Goal: Task Accomplishment & Management: Use online tool/utility

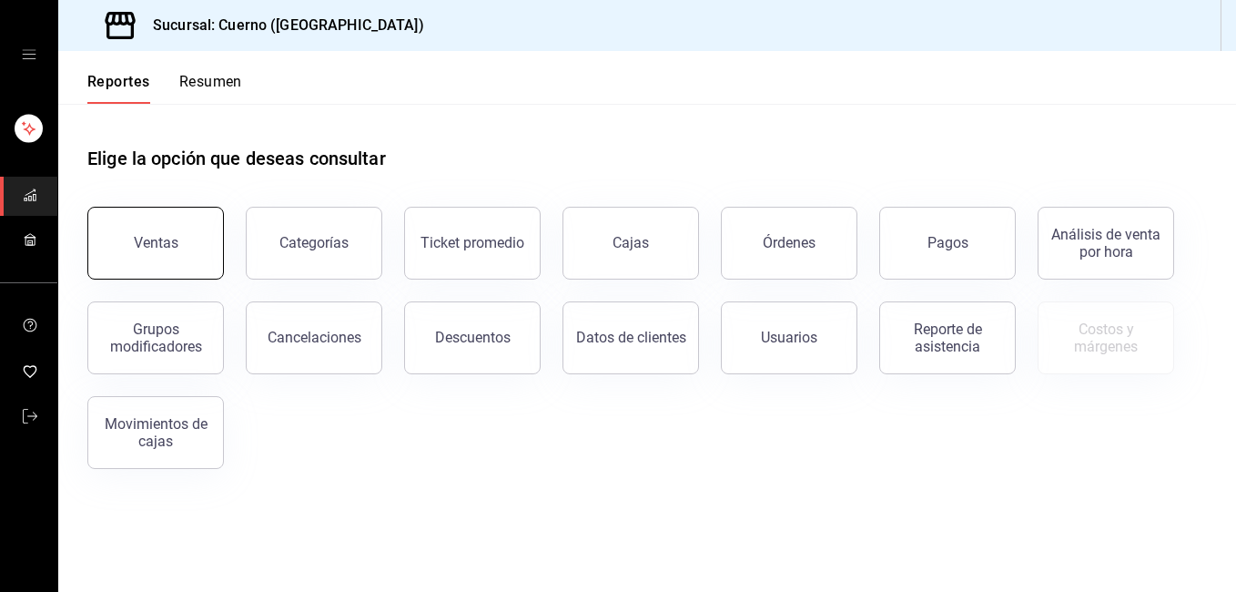
click at [176, 241] on div "Ventas" at bounding box center [156, 242] width 45 height 17
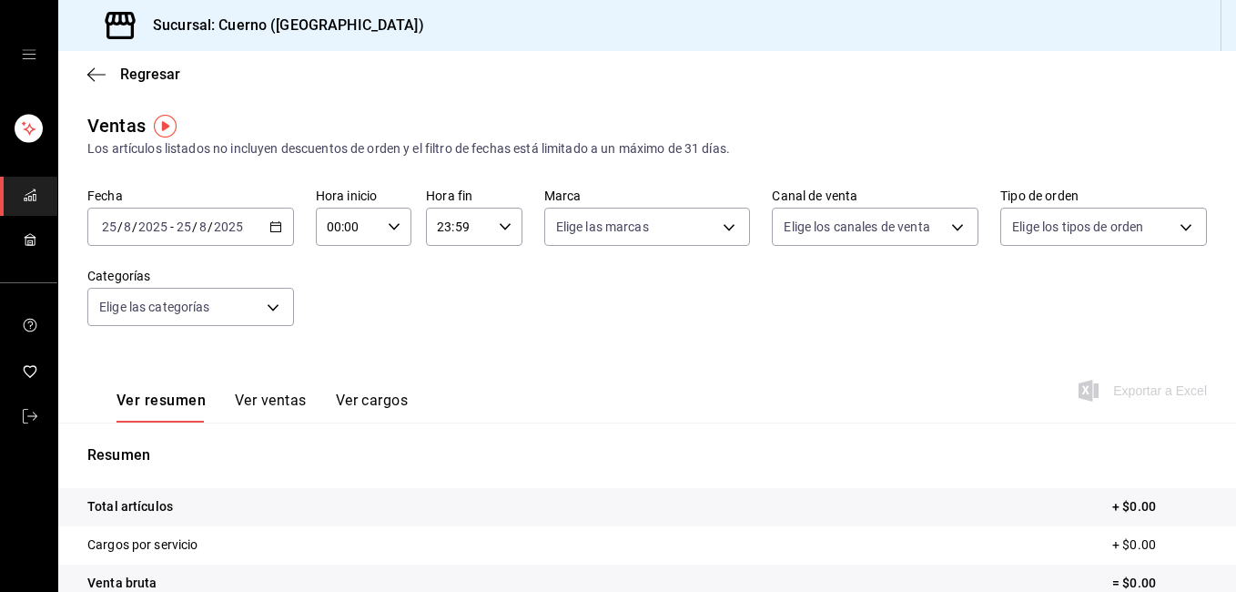
click at [270, 226] on \(Stroke\) "button" at bounding box center [275, 225] width 10 height 1
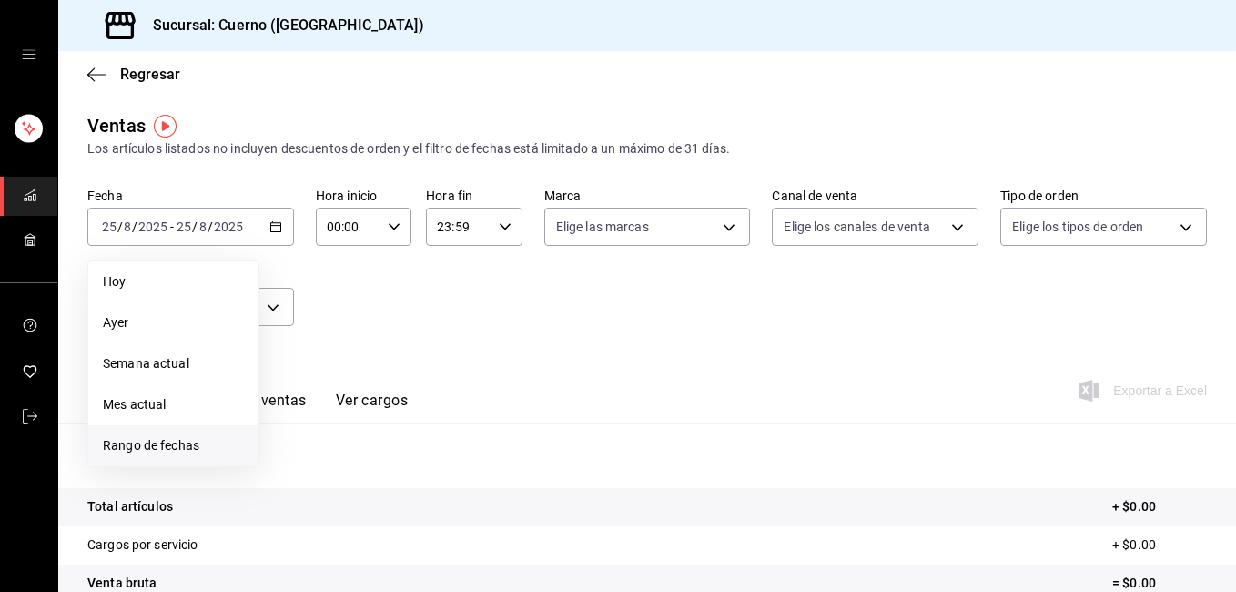
click at [176, 449] on span "Rango de fechas" at bounding box center [173, 445] width 141 height 19
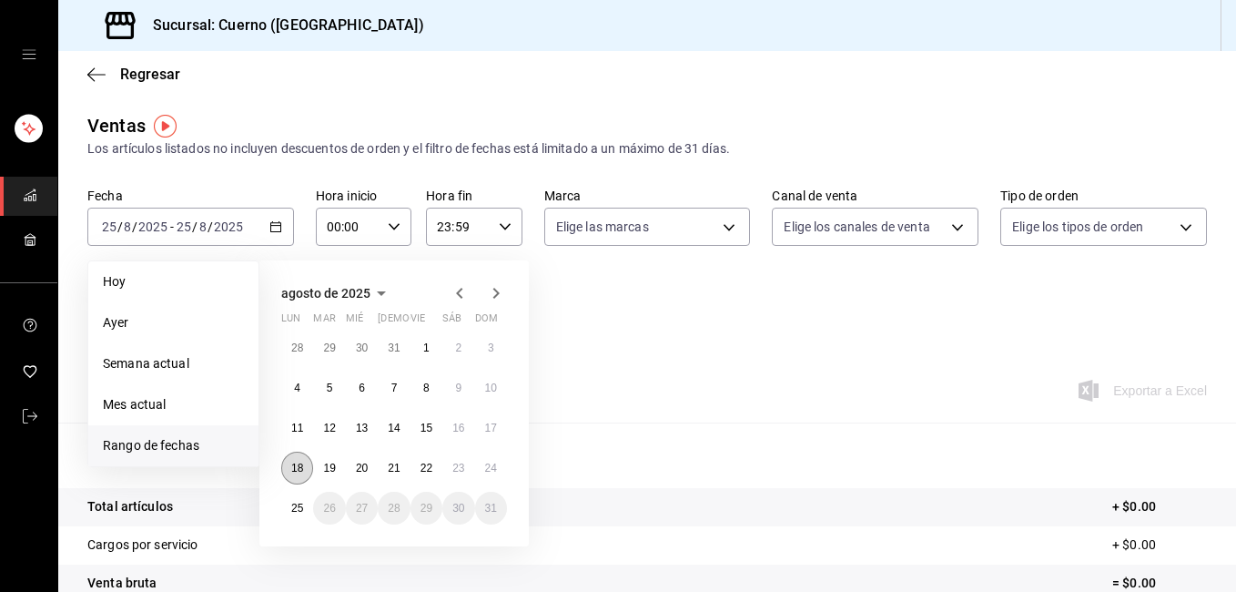
click at [304, 463] on button "18" at bounding box center [297, 468] width 32 height 33
click at [288, 506] on button "25" at bounding box center [297, 508] width 32 height 33
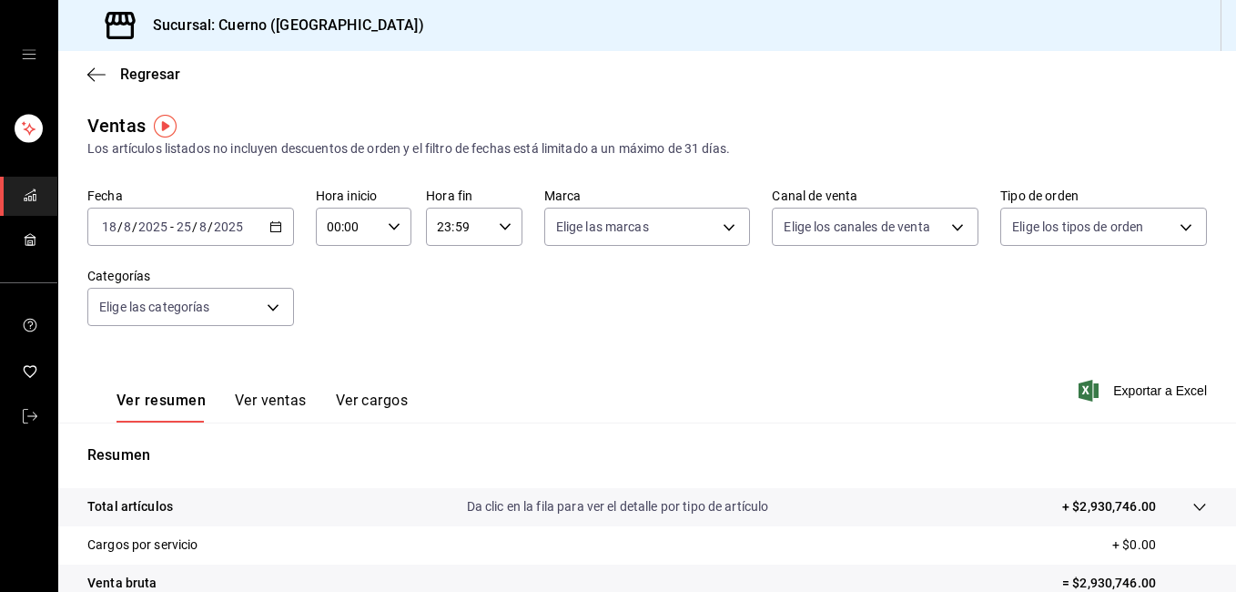
drag, startPoint x: 1221, startPoint y: 177, endPoint x: 1239, endPoint y: 197, distance: 27.1
click at [1235, 197] on html "Sucursal: Cuerno (Andares) Regresar Ventas Los artículos listados no incluyen d…" at bounding box center [618, 296] width 1236 height 592
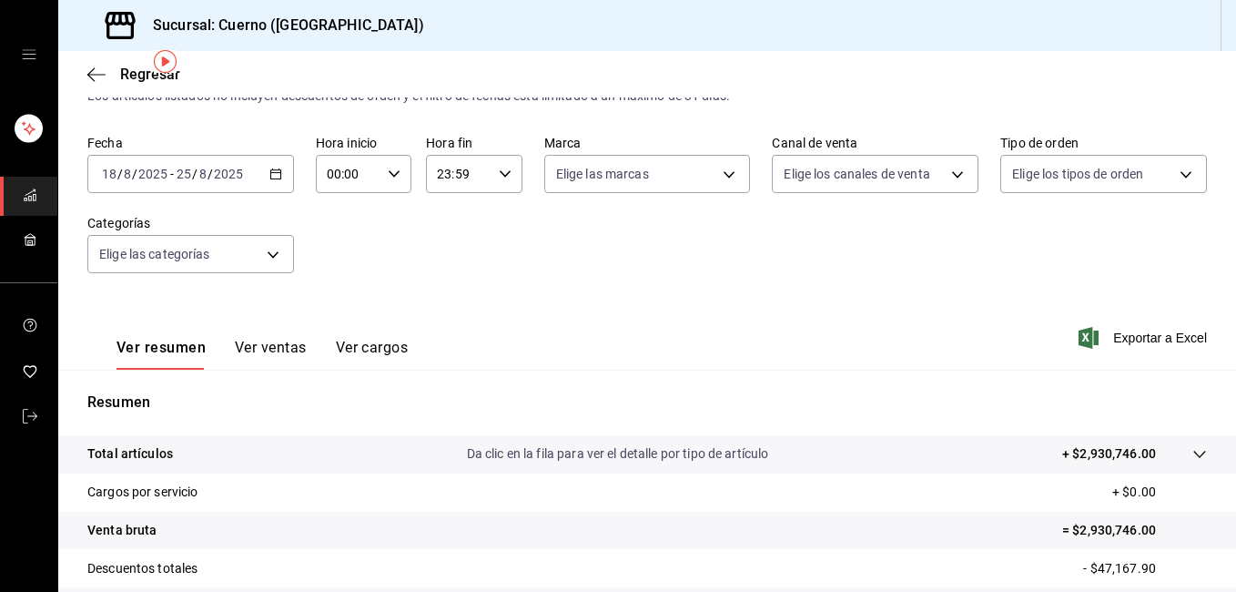
scroll to position [65, 0]
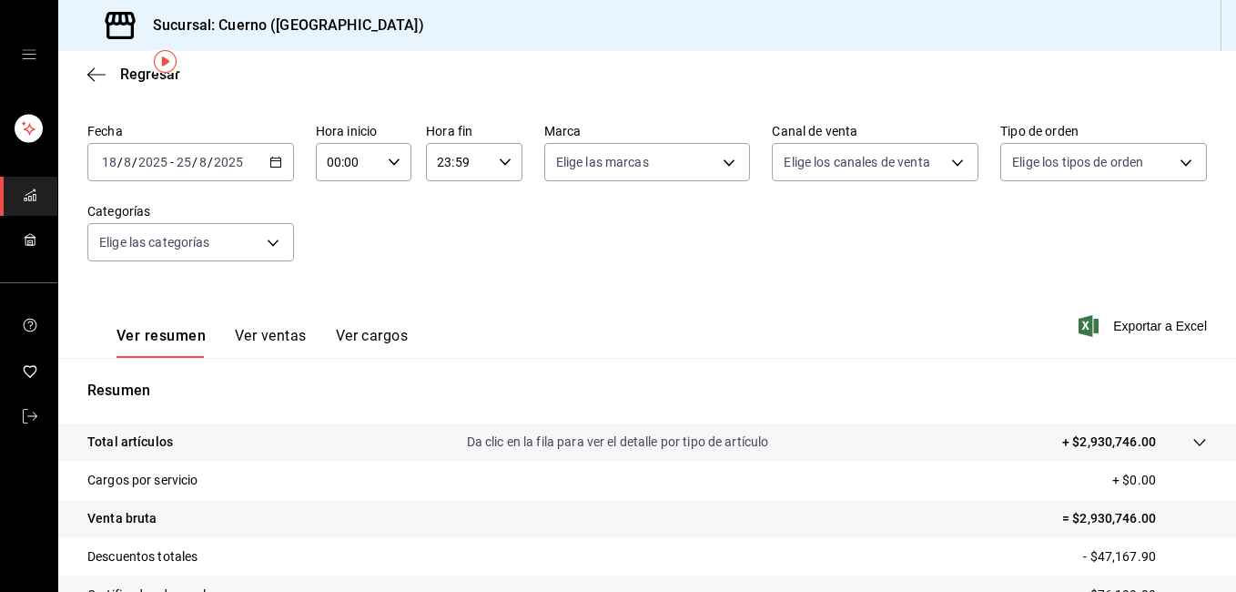
click at [284, 158] on div "[DATE] [DATE] - [DATE] [DATE]" at bounding box center [190, 162] width 207 height 38
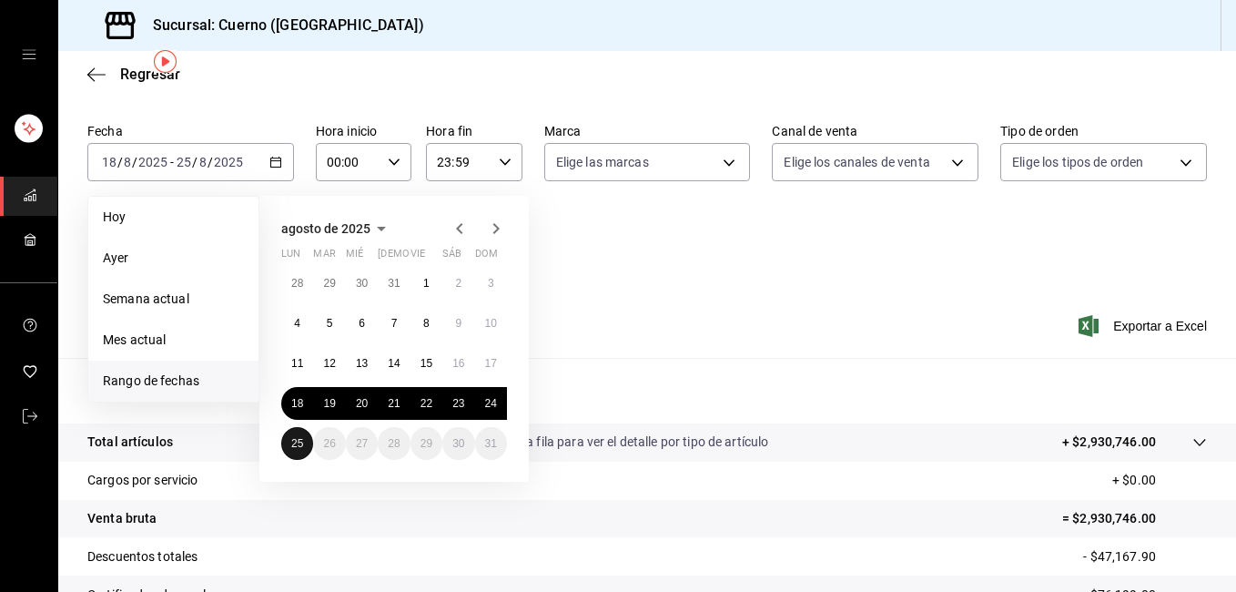
click at [296, 446] on abbr "25" at bounding box center [297, 443] width 12 height 13
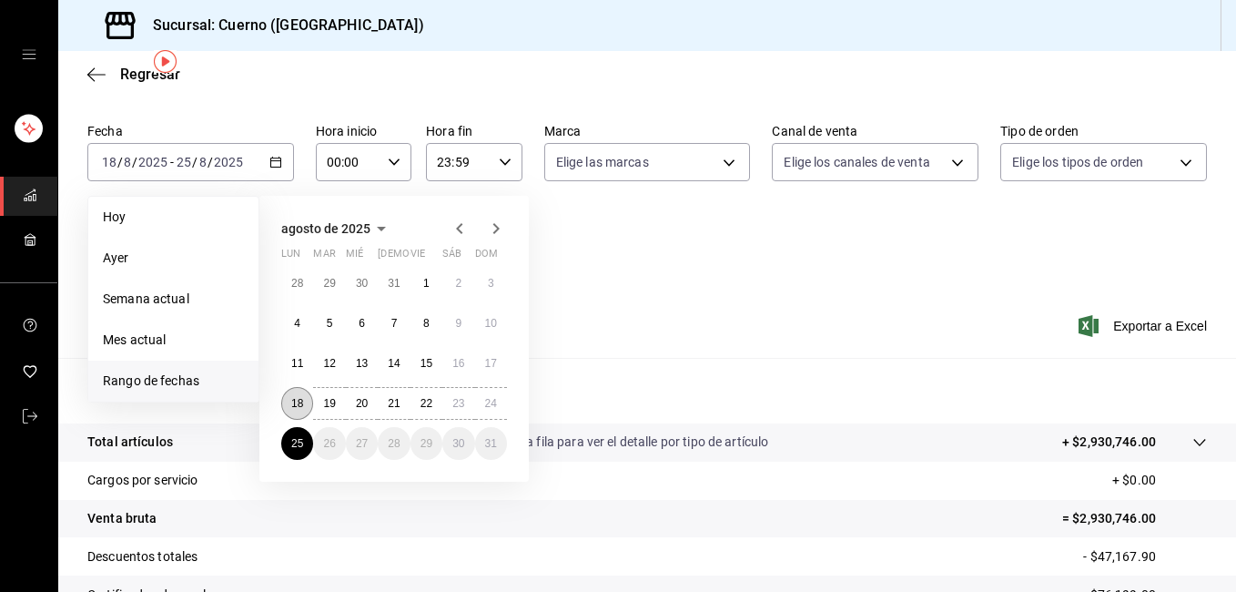
click at [295, 413] on button "18" at bounding box center [297, 403] width 32 height 33
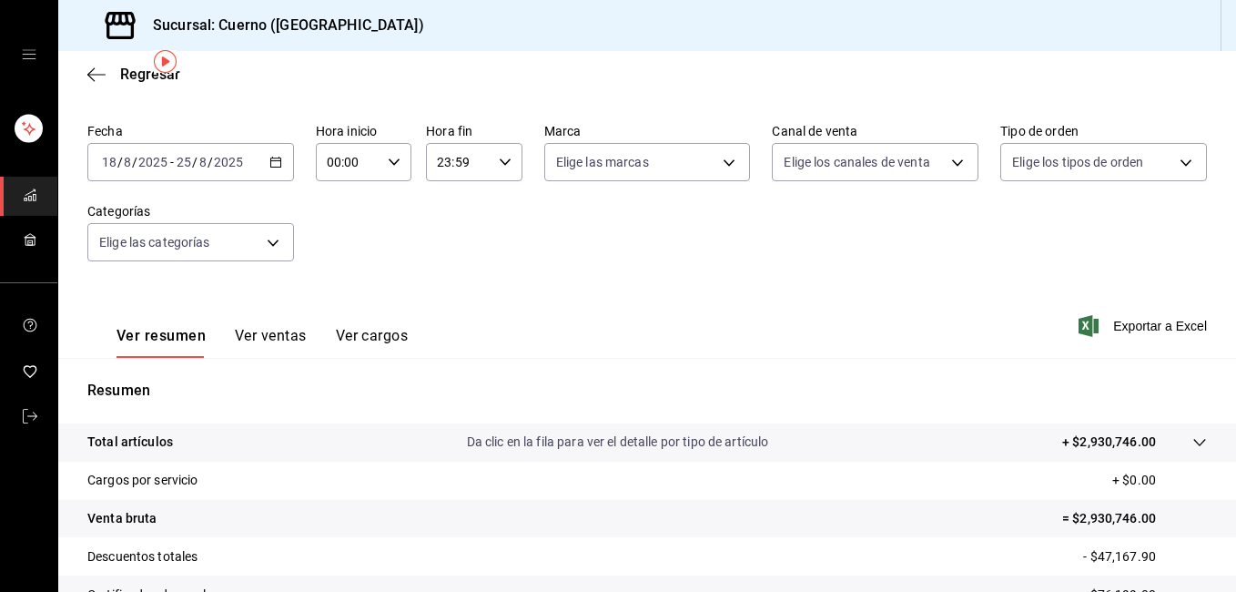
click at [390, 162] on icon "button" at bounding box center [394, 162] width 13 height 13
click at [339, 285] on button "02" at bounding box center [337, 296] width 40 height 36
type input "02:00"
click at [339, 285] on span "05" at bounding box center [337, 281] width 18 height 15
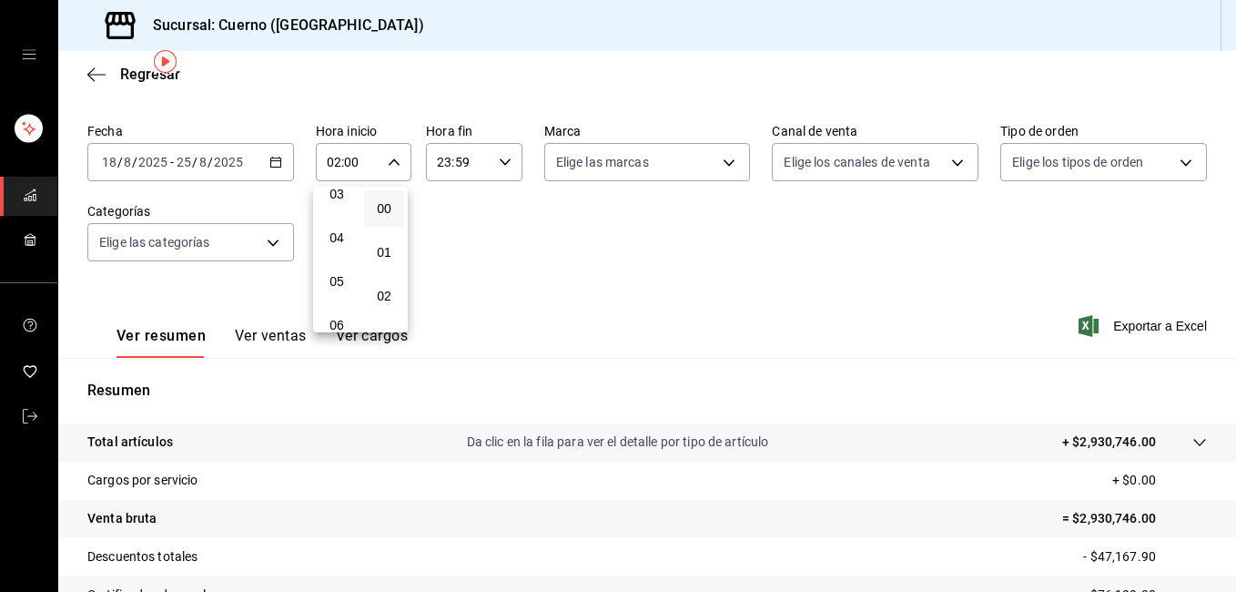
type input "05:00"
click at [503, 165] on div at bounding box center [618, 296] width 1236 height 592
click at [503, 165] on icon "button" at bounding box center [505, 162] width 13 height 13
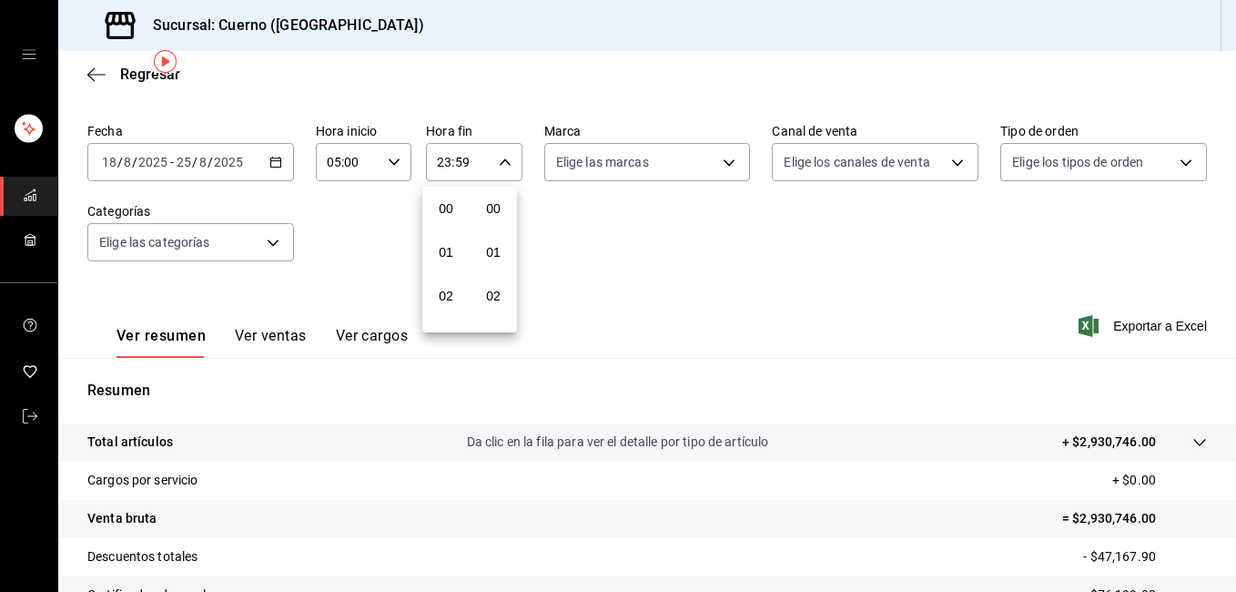
scroll to position [2476, 0]
click at [443, 269] on span "22" at bounding box center [446, 266] width 18 height 15
type input "22:59"
click at [443, 269] on button "05" at bounding box center [446, 252] width 40 height 36
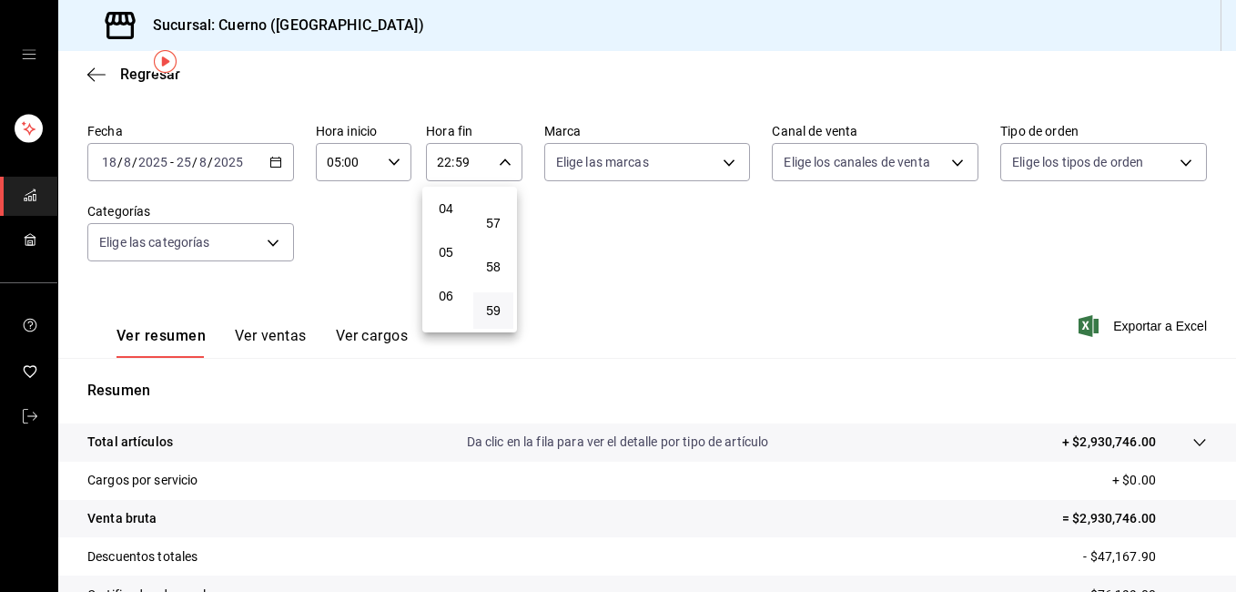
type input "05:59"
click at [906, 352] on div at bounding box center [618, 296] width 1236 height 592
click at [1132, 323] on span "Exportar a Excel" at bounding box center [1144, 326] width 125 height 22
